Goal: Find specific page/section: Find specific page/section

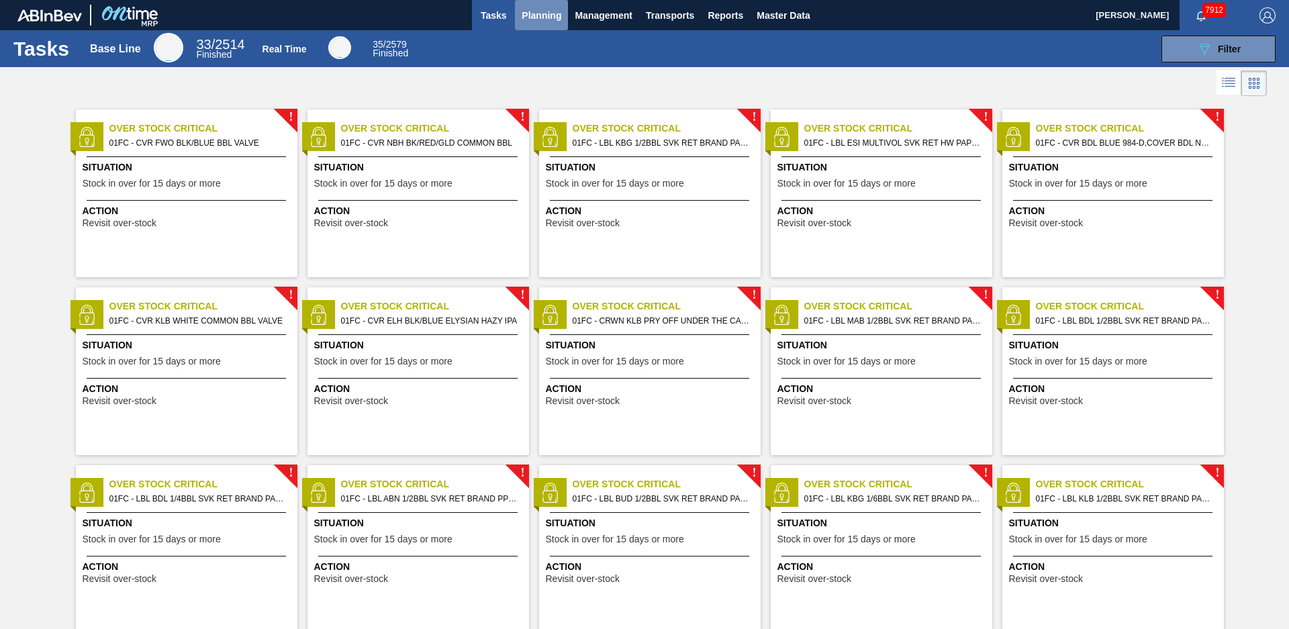
click at [542, 22] on span "Planning" at bounding box center [542, 15] width 40 height 16
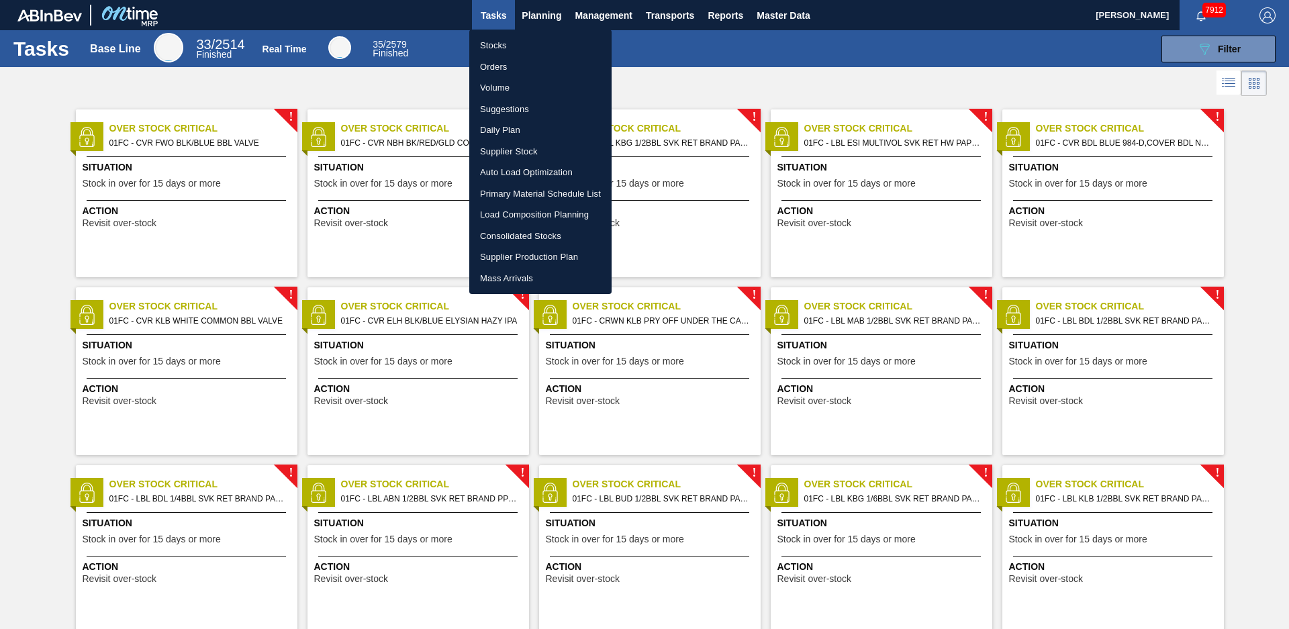
click at [548, 21] on div at bounding box center [644, 314] width 1289 height 629
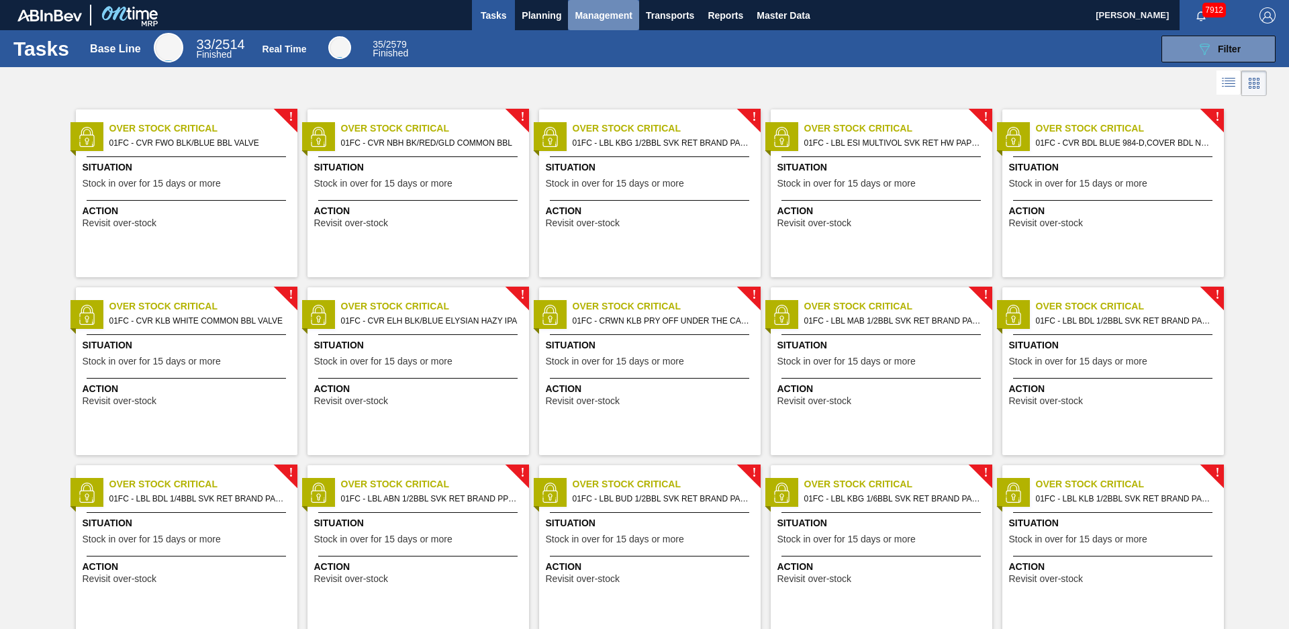
click at [593, 14] on span "Management" at bounding box center [604, 15] width 58 height 16
click at [584, 62] on li "Critical Items" at bounding box center [602, 66] width 91 height 21
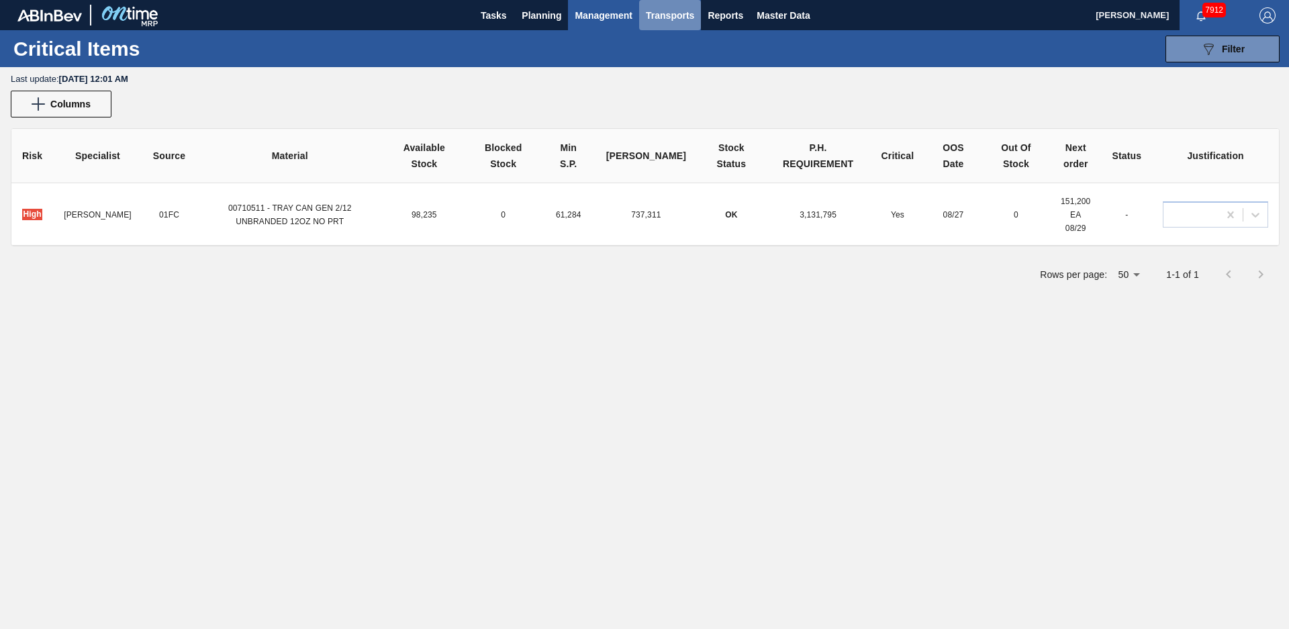
click at [671, 18] on span "Transports" at bounding box center [670, 15] width 48 height 16
click at [735, 17] on div at bounding box center [644, 314] width 1289 height 629
click at [732, 17] on span "Reports" at bounding box center [725, 15] width 36 height 16
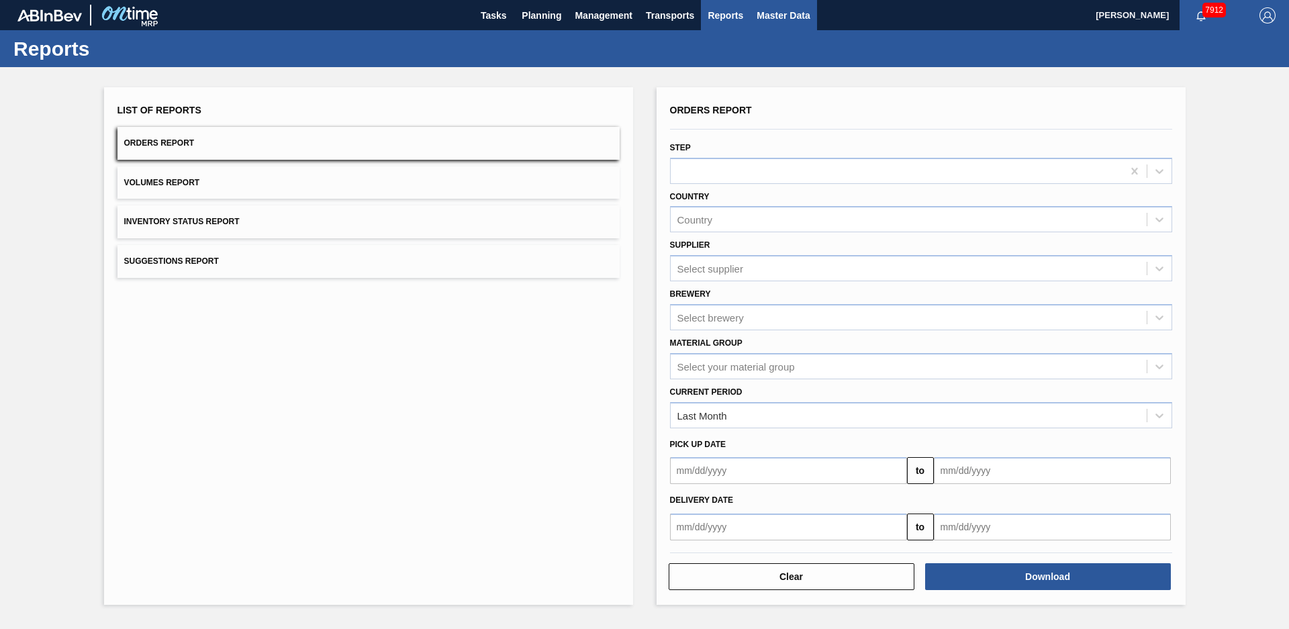
click at [807, 9] on span "Master Data" at bounding box center [782, 15] width 53 height 16
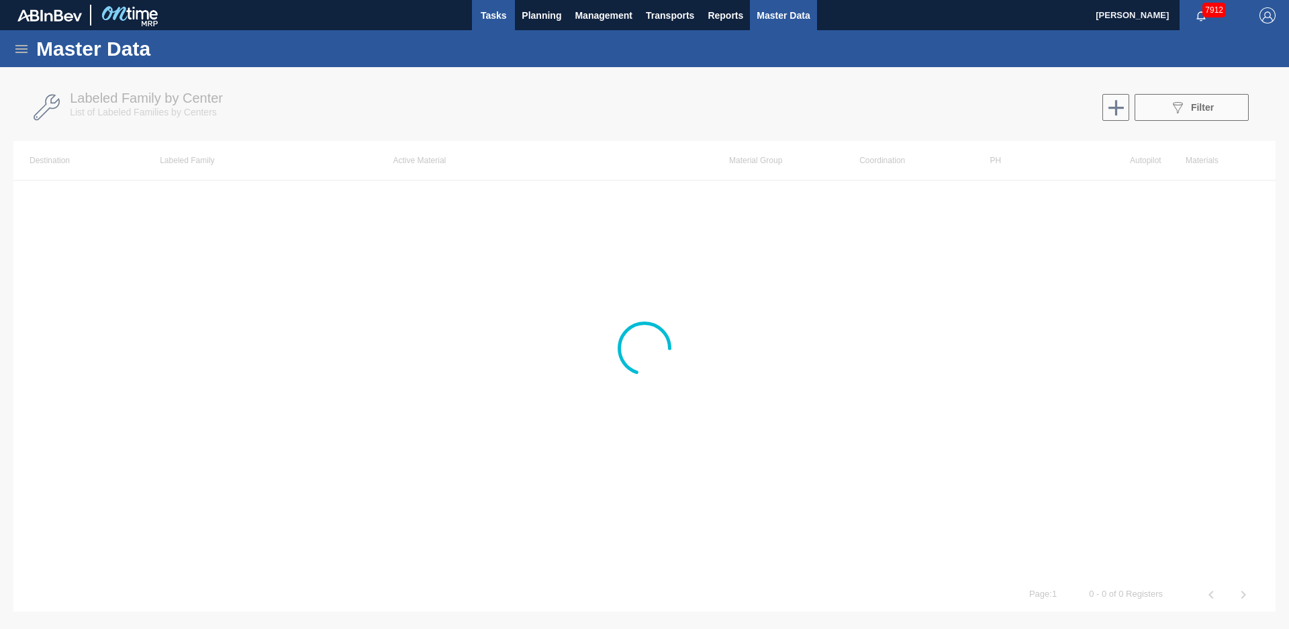
click at [476, 18] on button "Tasks" at bounding box center [493, 15] width 43 height 30
